Goal: Task Accomplishment & Management: Complete application form

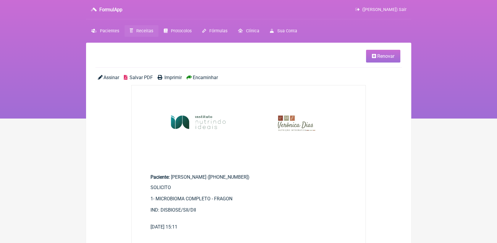
click at [135, 33] on link "Receitas" at bounding box center [142, 31] width 34 height 12
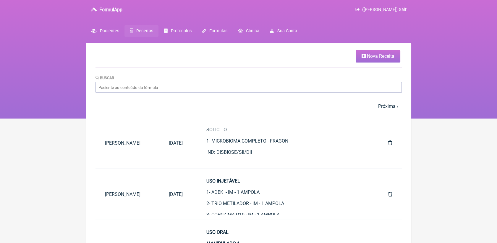
click at [388, 58] on span "Nova Receita" at bounding box center [381, 56] width 28 height 6
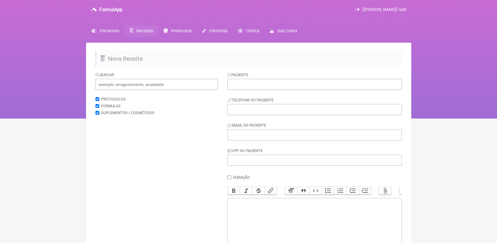
click at [175, 90] on div "Buscar Protocolos Formulas Suplementos / Cosméticos" at bounding box center [157, 186] width 122 height 229
click at [174, 89] on input "text" at bounding box center [157, 84] width 122 height 11
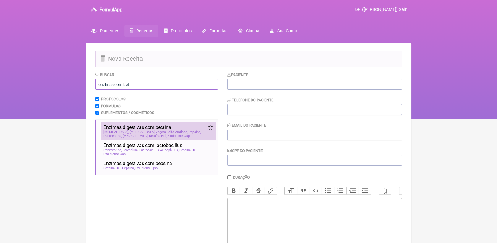
type input "enzimas com bet"
click at [146, 136] on div "[MEDICAL_DATA] [MEDICAL_DATA] Vegetal Alfa Amilase Papaína Pancreatina [MEDICAL…" at bounding box center [159, 134] width 110 height 8
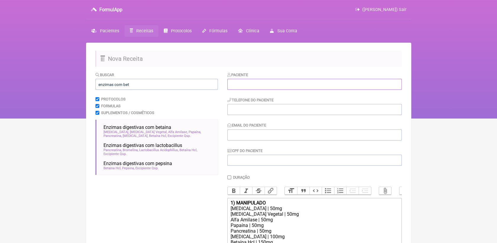
click at [245, 86] on input "text" at bounding box center [314, 84] width 175 height 11
click at [253, 111] on input "tel" at bounding box center [314, 109] width 175 height 11
paste input "21-975157350"
type input "21-975157350"
click at [248, 84] on input "text" at bounding box center [314, 84] width 175 height 11
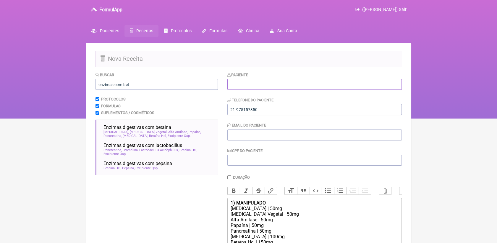
paste input "[PERSON_NAME]"
type input "[PERSON_NAME]"
click at [260, 132] on input "Email do Paciente" at bounding box center [314, 134] width 175 height 11
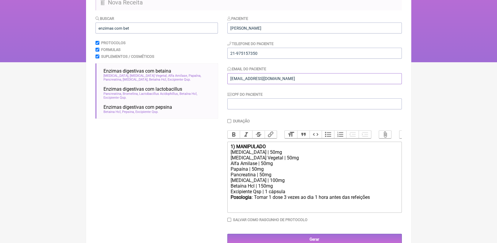
scroll to position [74, 0]
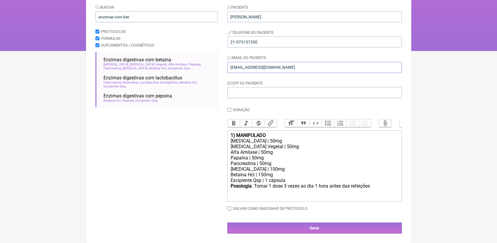
type input "[EMAIL_ADDRESS][DOMAIN_NAME]"
click at [230, 134] on trix-editor "1) MANIPULADO [MEDICAL_DATA] | 50mg [MEDICAL_DATA] Vegetal | 50mg Alfa Amilase …" at bounding box center [314, 165] width 175 height 71
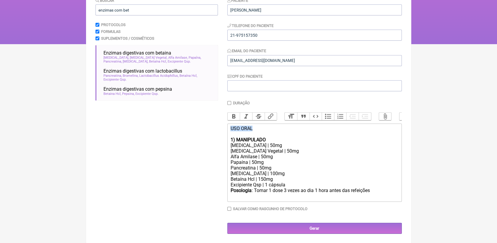
drag, startPoint x: 230, startPoint y: 134, endPoint x: 255, endPoint y: 134, distance: 25.4
click at [255, 134] on trix-editor "USO ORAL 1) MANIPULADO [MEDICAL_DATA] | 50mg [MEDICAL_DATA] Vegetal | 50mg Alfa…" at bounding box center [314, 162] width 175 height 78
click at [237, 117] on button "Bold" at bounding box center [234, 116] width 12 height 8
click at [304, 142] on div "USO ORAL 1) MANIPULADO" at bounding box center [314, 133] width 168 height 17
click at [285, 199] on div "Posologia : Tomar 1 dose 3 vezes ao dia 1 hora antes das refeições ㅤ" at bounding box center [314, 193] width 168 height 12
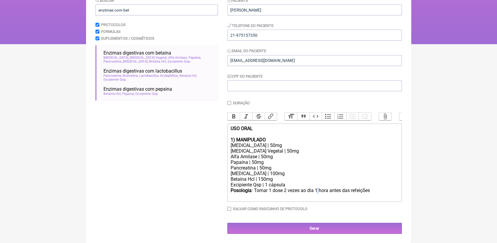
drag, startPoint x: 317, startPoint y: 199, endPoint x: 320, endPoint y: 200, distance: 3.4
click at [320, 199] on div "Posologia : Tomar 1 dose 2 vezes ao dia 1 hora antes das refeições ㅤ" at bounding box center [314, 193] width 168 height 12
type trix-editor "<div><strong>USO ORAL</strong><br><br><strong>1) MANIPULADO</strong></div><div>…"
click at [325, 233] on input "Gerar" at bounding box center [314, 227] width 175 height 11
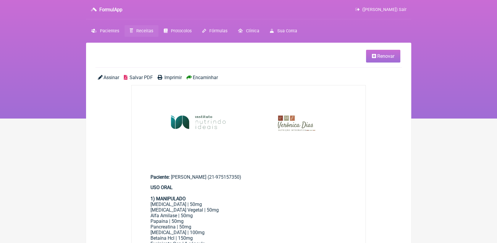
click at [139, 77] on span "Salvar PDF" at bounding box center [141, 78] width 23 height 6
click at [135, 79] on span "Salvar PDF" at bounding box center [141, 78] width 23 height 6
